Goal: Find contact information: Find contact information

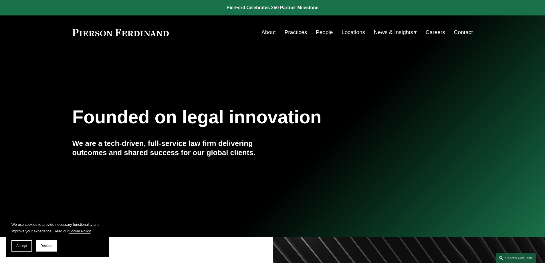
click at [265, 31] on link "About" at bounding box center [268, 32] width 14 height 11
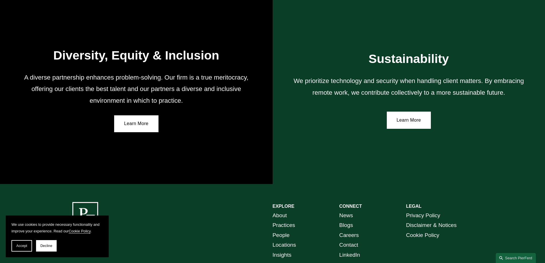
scroll to position [1054, 0]
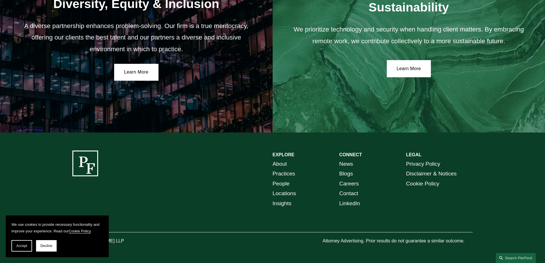
click at [285, 192] on link "Locations" at bounding box center [283, 193] width 23 height 10
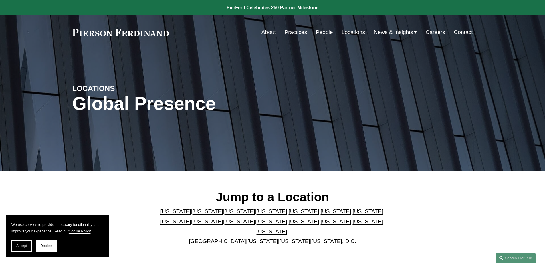
click at [268, 33] on link "About" at bounding box center [268, 32] width 14 height 11
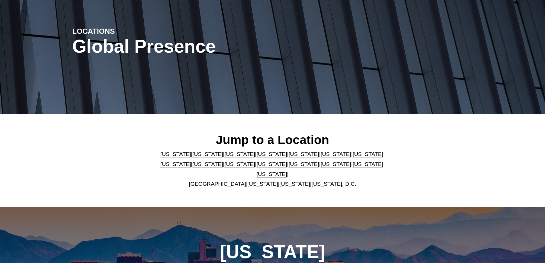
scroll to position [57, 0]
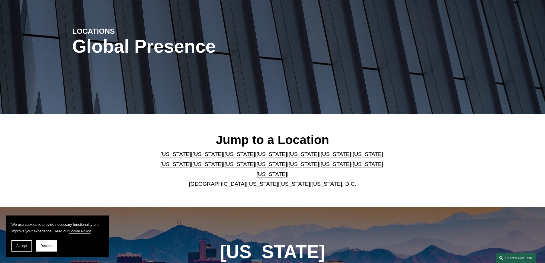
click at [288, 156] on link "[US_STATE]" at bounding box center [303, 154] width 31 height 6
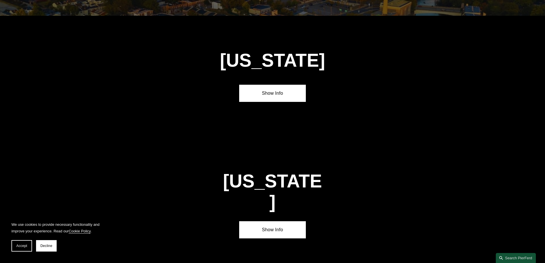
scroll to position [741, 0]
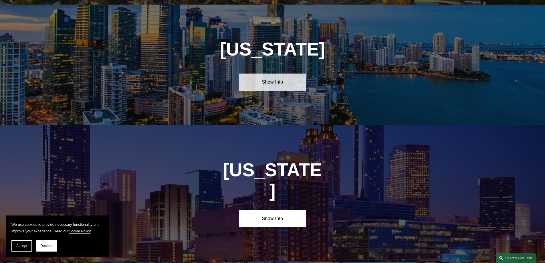
click at [282, 79] on link "Show Info" at bounding box center [272, 81] width 67 height 17
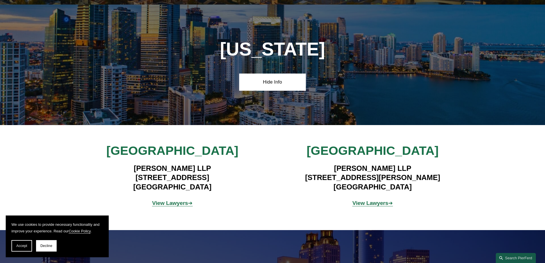
click at [164, 200] on strong "View Lawyers" at bounding box center [170, 203] width 36 height 6
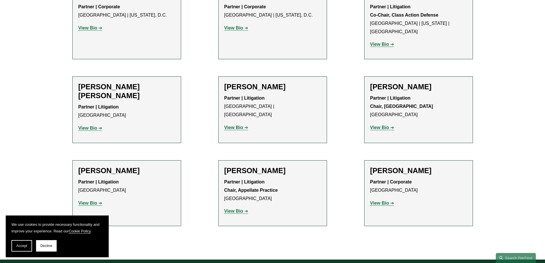
scroll to position [543, 0]
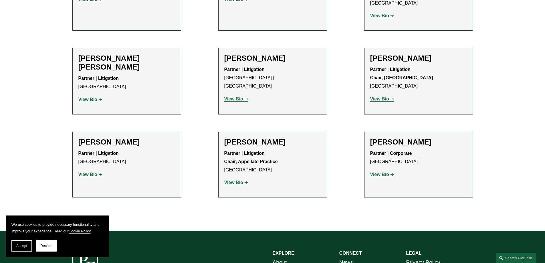
click at [232, 180] on strong "View Bio" at bounding box center [233, 182] width 19 height 5
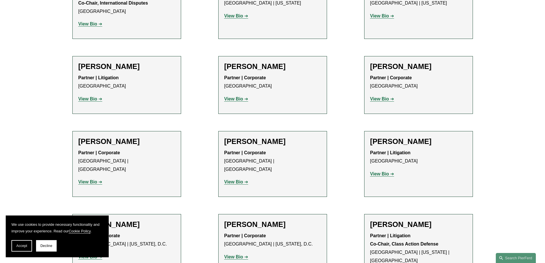
scroll to position [200, 0]
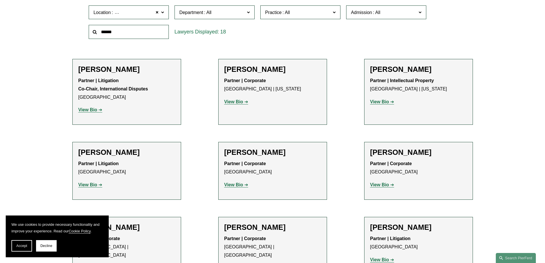
click at [89, 187] on strong "View Bio" at bounding box center [87, 184] width 19 height 5
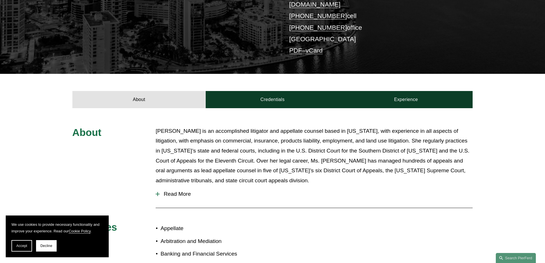
scroll to position [29, 0]
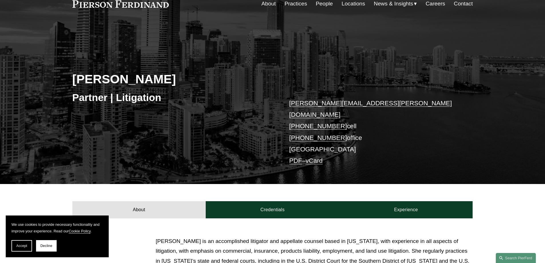
click at [314, 157] on link "vCard" at bounding box center [313, 160] width 17 height 7
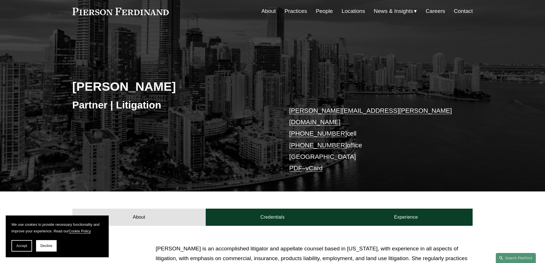
scroll to position [0, 0]
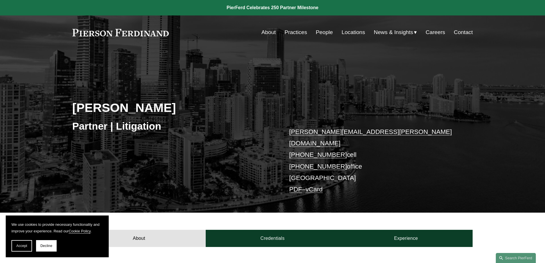
click at [109, 34] on link at bounding box center [120, 32] width 97 height 7
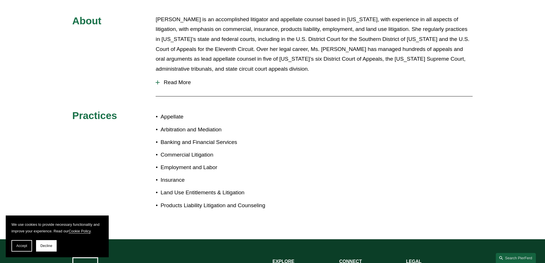
scroll to position [320, 0]
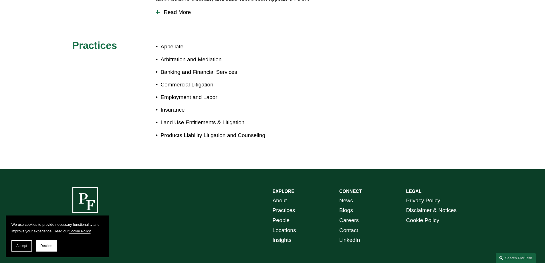
click at [278, 225] on link "Locations" at bounding box center [283, 230] width 23 height 10
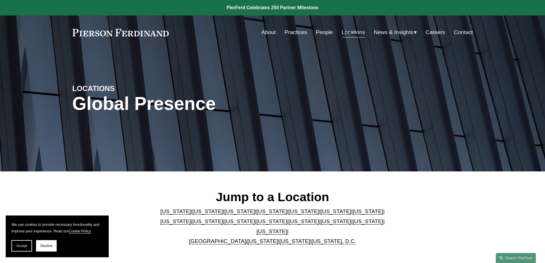
click at [288, 214] on link "[US_STATE]" at bounding box center [303, 211] width 31 height 6
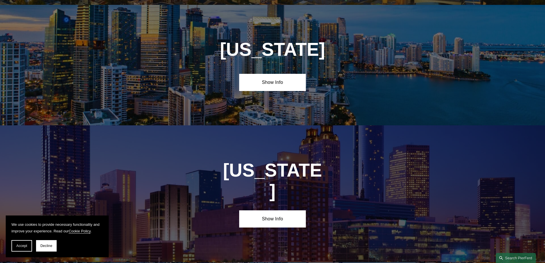
scroll to position [741, 0]
click at [267, 49] on h1 "[US_STATE]" at bounding box center [273, 49] width 134 height 21
click at [268, 80] on link "Show Info" at bounding box center [272, 81] width 67 height 17
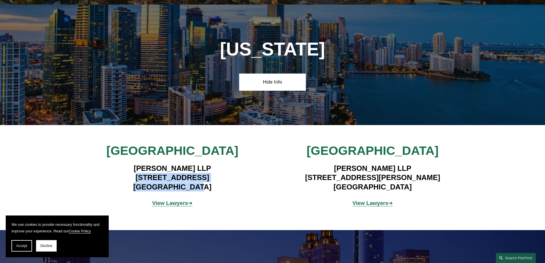
drag, startPoint x: 112, startPoint y: 173, endPoint x: 236, endPoint y: 184, distance: 124.3
click at [239, 184] on h4 "Pierson Ferdinand LLP 333 SE 2nd Avenue, Suite 2000 Miami, FL 33131" at bounding box center [172, 178] width 167 height 28
copy h4 "333 SE 2nd Avenue, Suite 2000 Miami, FL 33131"
click at [177, 200] on strong "View Lawyers" at bounding box center [170, 203] width 36 height 6
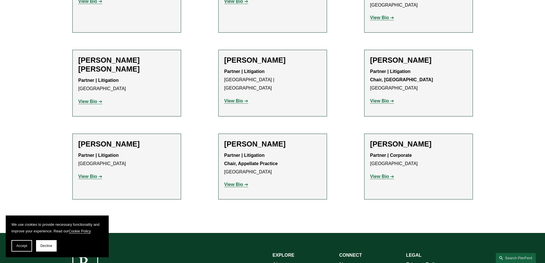
scroll to position [543, 0]
